Goal: Find contact information: Find contact information

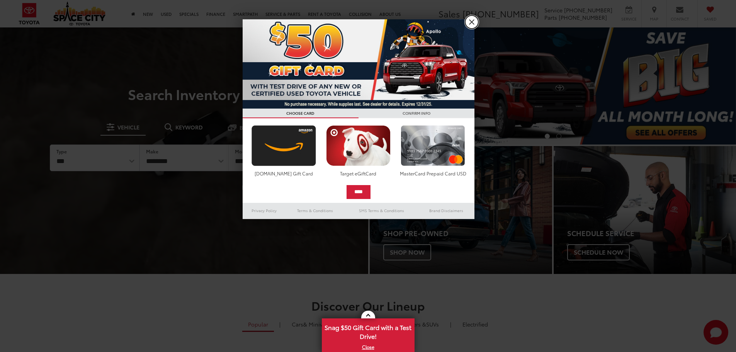
click at [472, 24] on link "X" at bounding box center [471, 21] width 13 height 13
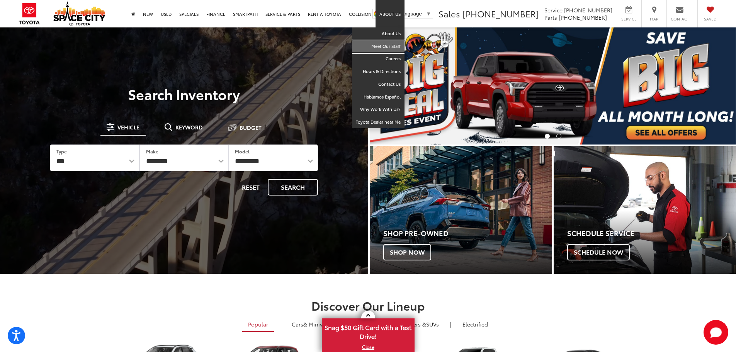
click at [390, 42] on link "Meet Our Staff" at bounding box center [378, 46] width 53 height 13
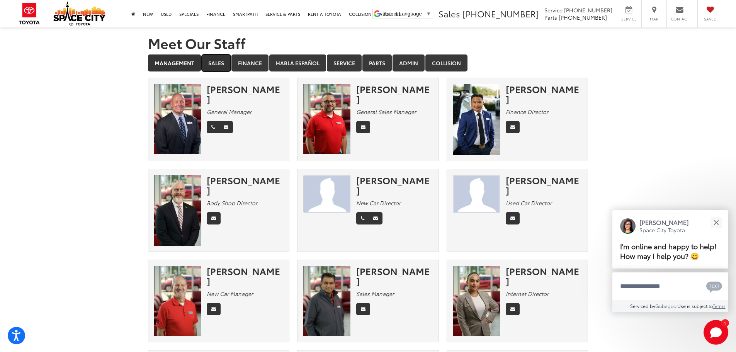
click at [216, 68] on link "Sales" at bounding box center [216, 62] width 29 height 17
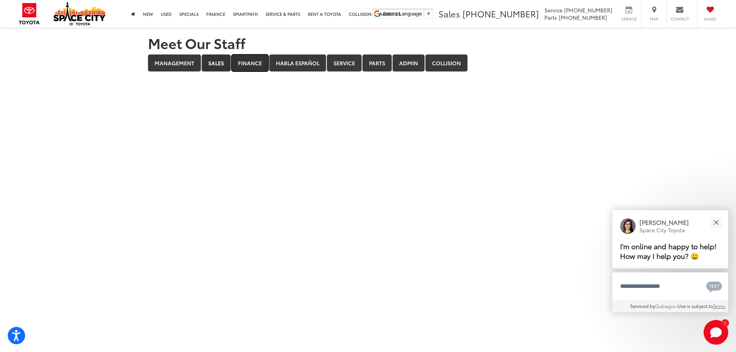
click at [245, 65] on link "Finance" at bounding box center [249, 62] width 37 height 17
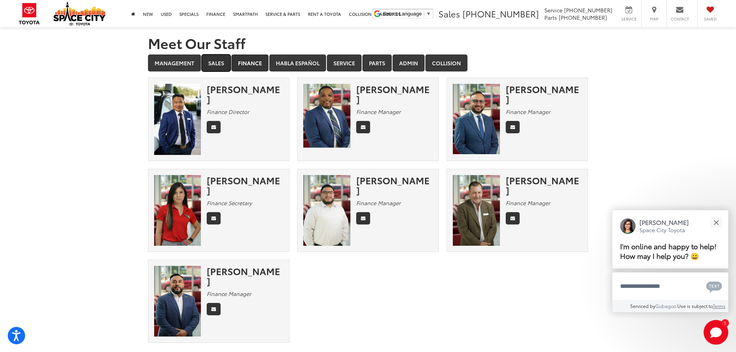
click at [230, 65] on link "Sales" at bounding box center [216, 62] width 29 height 17
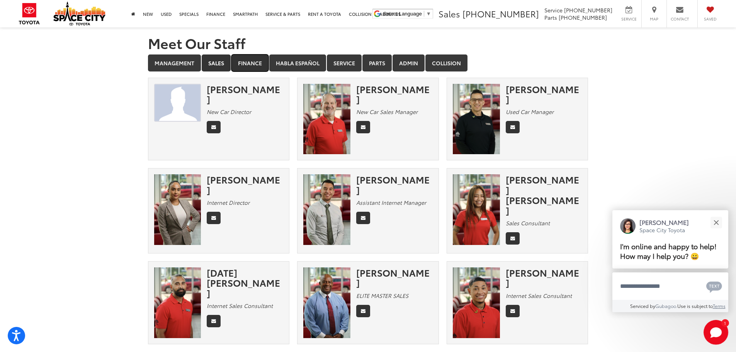
click at [267, 63] on link "Finance" at bounding box center [249, 62] width 37 height 17
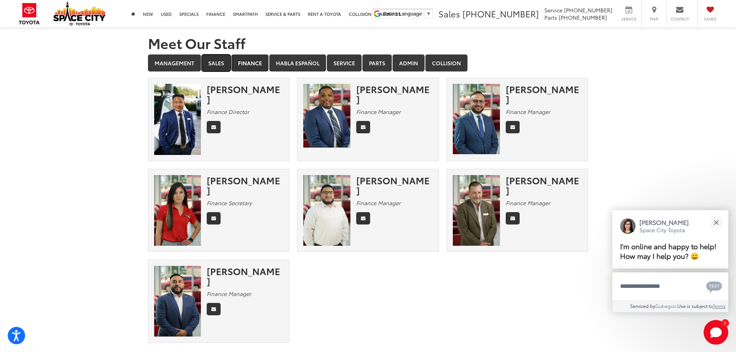
click at [221, 64] on link "Sales" at bounding box center [216, 62] width 29 height 17
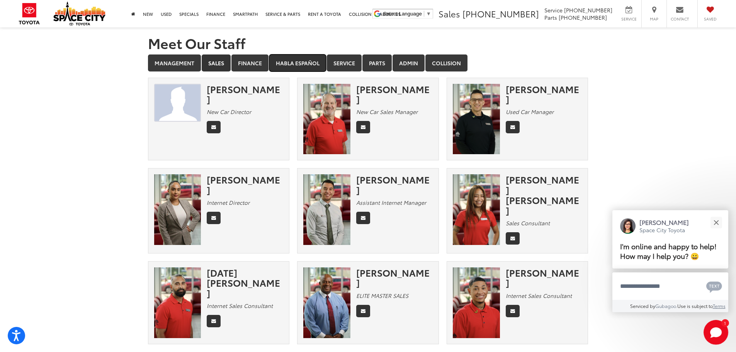
click at [301, 66] on link "Habla Español" at bounding box center [297, 62] width 57 height 17
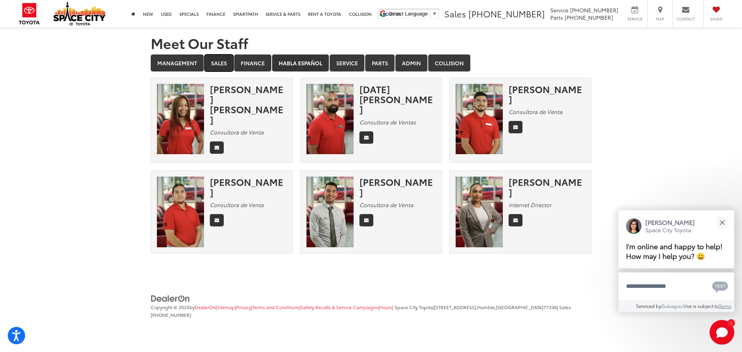
click at [219, 67] on link "Sales" at bounding box center [218, 62] width 29 height 17
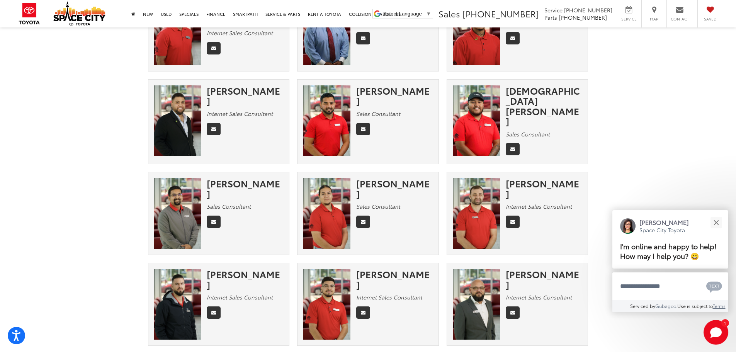
scroll to position [309, 0]
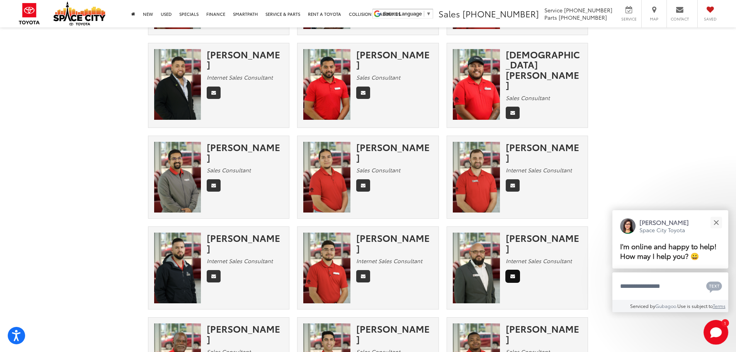
click at [512, 274] on icon "Email" at bounding box center [513, 276] width 5 height 5
click at [490, 255] on img at bounding box center [476, 268] width 47 height 71
drag, startPoint x: 519, startPoint y: 240, endPoint x: 515, endPoint y: 267, distance: 27.4
click at [519, 240] on div "[PERSON_NAME] Internet Sales Consultant" at bounding box center [547, 259] width 82 height 53
click at [514, 270] on link "Email" at bounding box center [513, 276] width 14 height 12
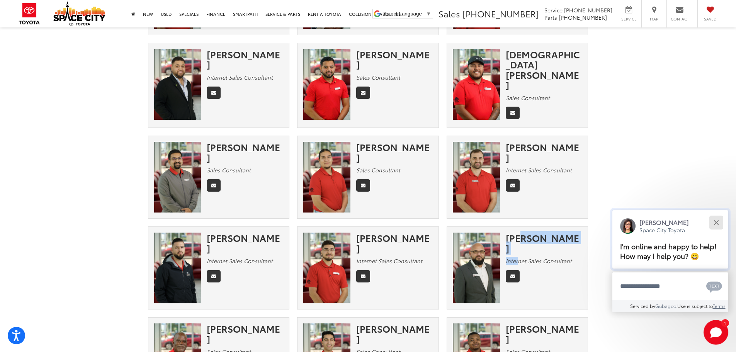
click at [722, 221] on button "Close" at bounding box center [716, 222] width 17 height 17
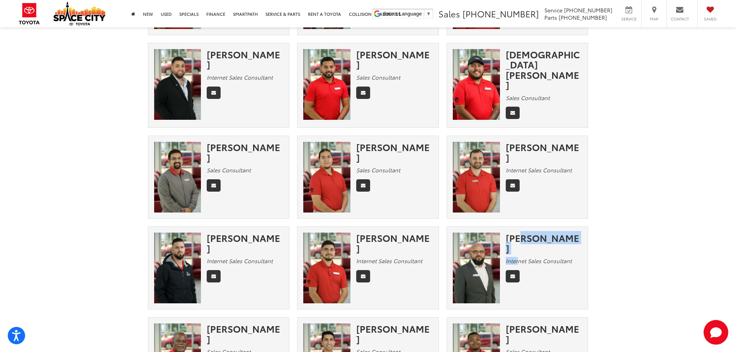
click at [506, 257] on em "Internet Sales Consultant" at bounding box center [539, 261] width 66 height 8
click at [517, 270] on link "Email" at bounding box center [513, 276] width 14 height 12
click at [514, 274] on icon "Email" at bounding box center [513, 276] width 5 height 5
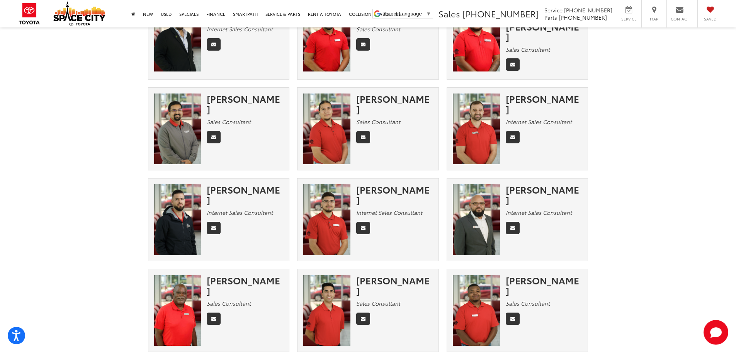
scroll to position [464, 0]
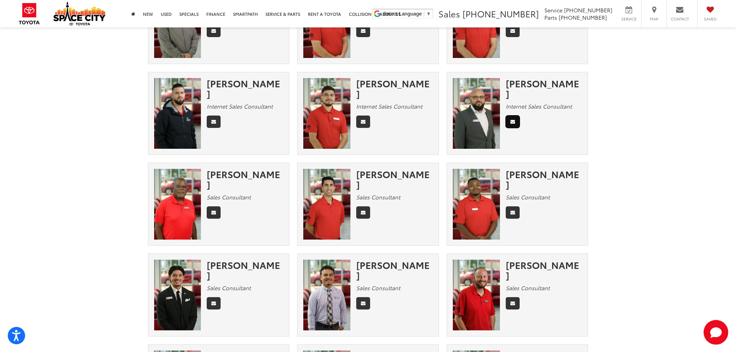
click at [516, 116] on link "Email" at bounding box center [513, 122] width 14 height 12
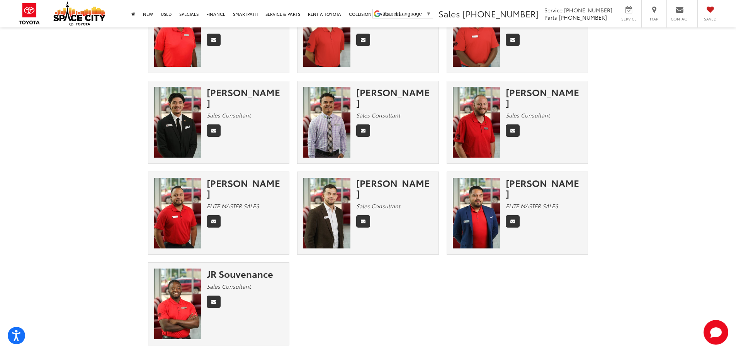
scroll to position [636, 0]
